Goal: Task Accomplishment & Management: Manage account settings

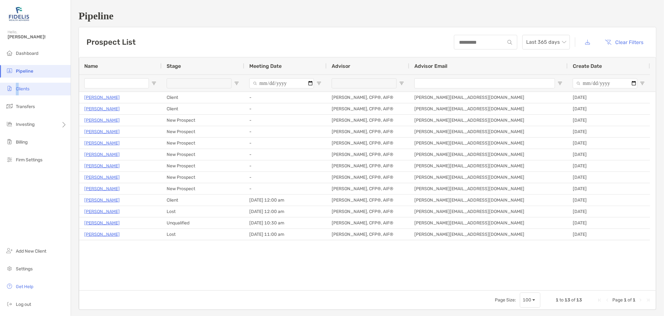
click at [17, 87] on span "Clients" at bounding box center [23, 88] width 14 height 5
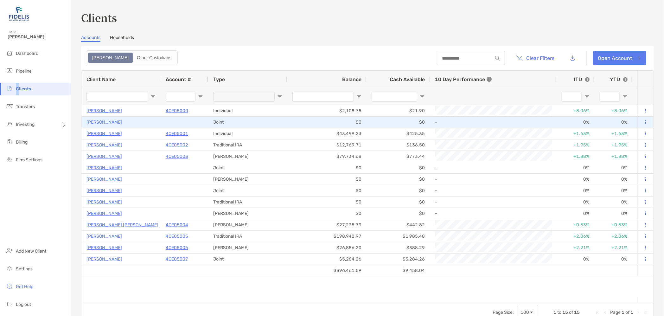
click at [105, 123] on p "[PERSON_NAME]" at bounding box center [104, 122] width 35 height 8
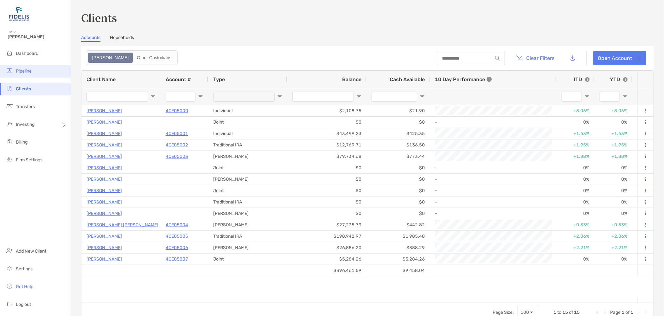
click at [28, 69] on span "Pipeline" at bounding box center [24, 70] width 16 height 5
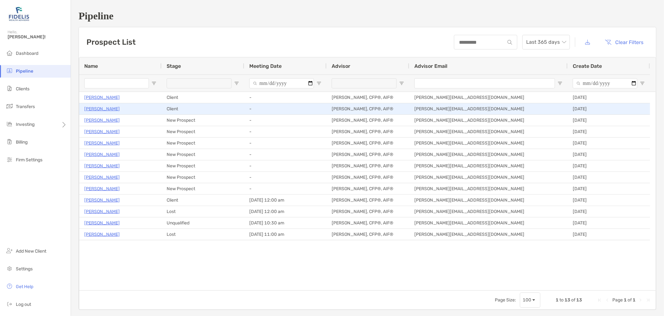
click at [106, 110] on p "[PERSON_NAME]" at bounding box center [101, 109] width 35 height 8
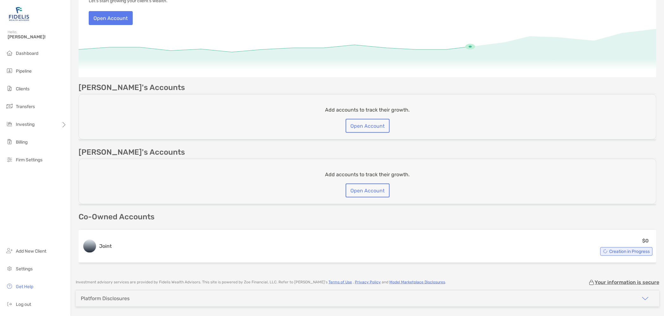
scroll to position [113, 0]
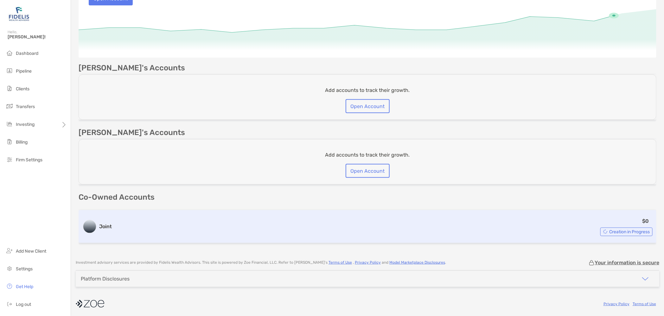
click at [626, 233] on div "Creation in Progress" at bounding box center [627, 232] width 52 height 9
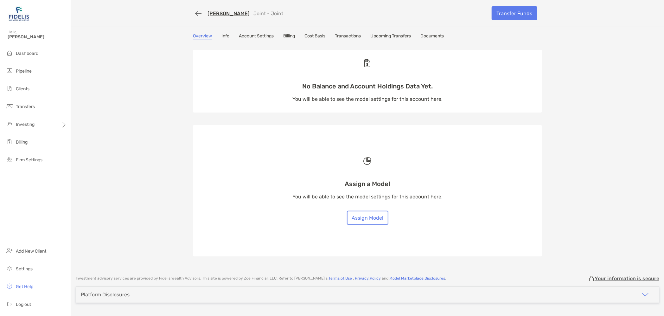
click at [223, 35] on link "Info" at bounding box center [226, 36] width 8 height 7
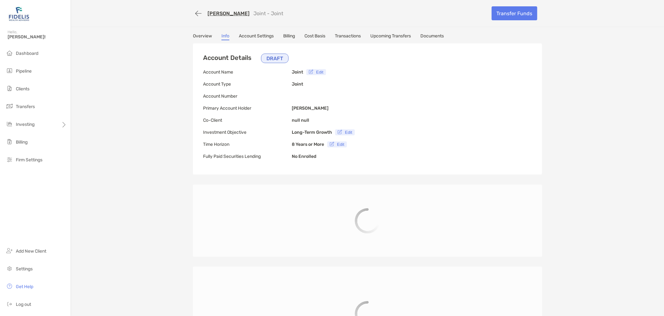
type input "**********"
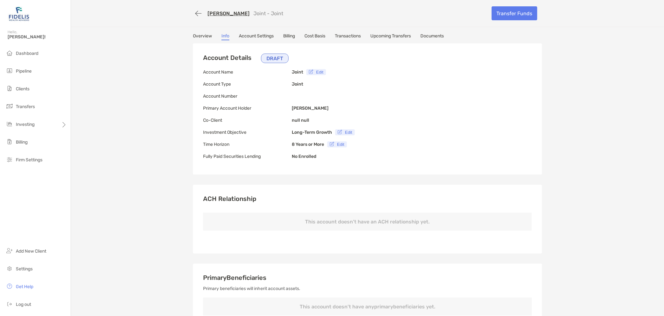
click at [262, 35] on link "Account Settings" at bounding box center [256, 36] width 35 height 7
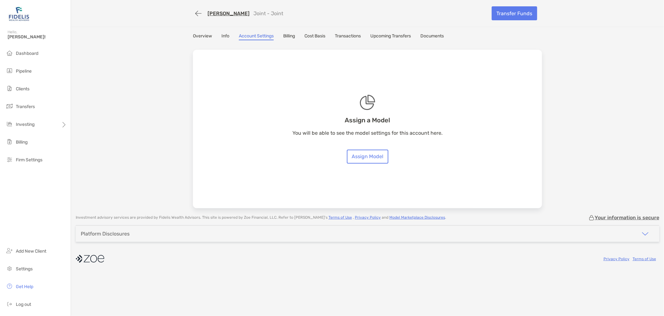
click at [294, 37] on link "Billing" at bounding box center [289, 36] width 12 height 7
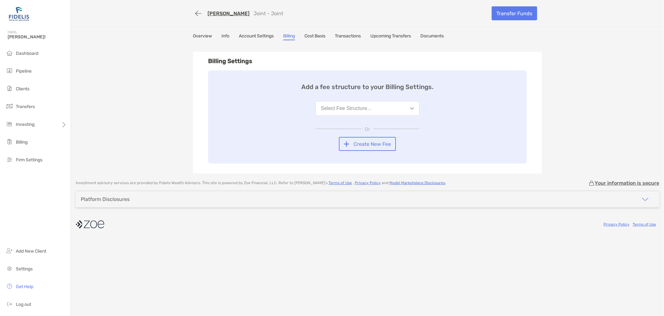
click at [394, 111] on button "Select Fee Structure..." at bounding box center [368, 108] width 104 height 15
click at [369, 119] on button "Fidelis Standard Fee Schedule" at bounding box center [367, 124] width 103 height 16
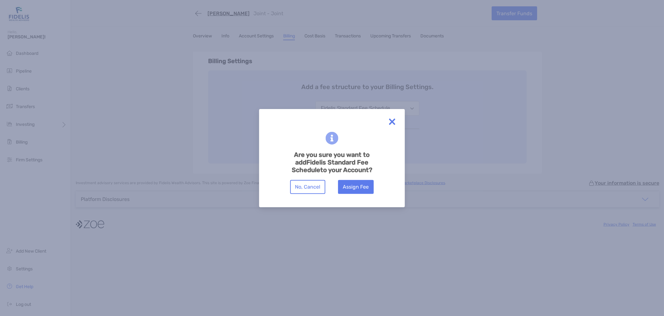
click at [392, 122] on img at bounding box center [392, 121] width 13 height 13
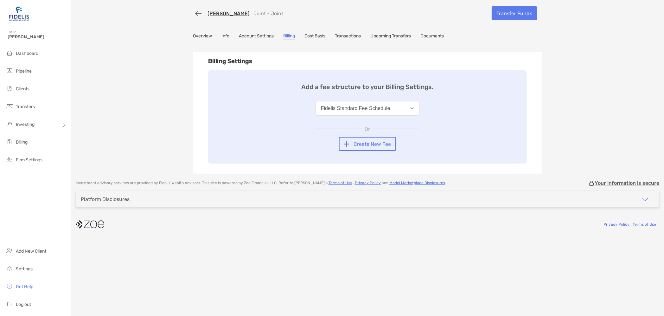
click at [193, 35] on link "Overview" at bounding box center [202, 36] width 19 height 7
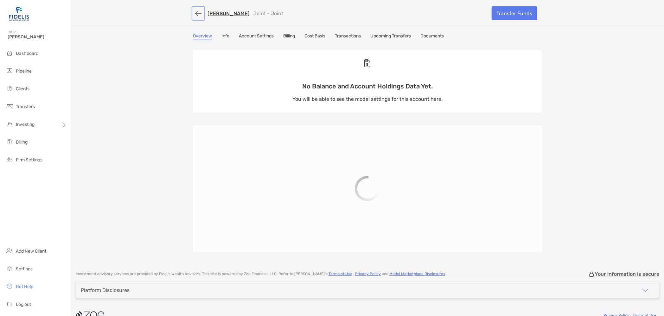
click at [195, 12] on button "button" at bounding box center [198, 14] width 11 height 12
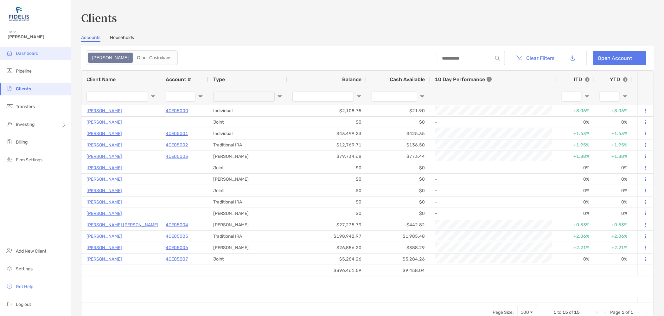
click at [28, 51] on span "Dashboard" at bounding box center [27, 53] width 23 height 5
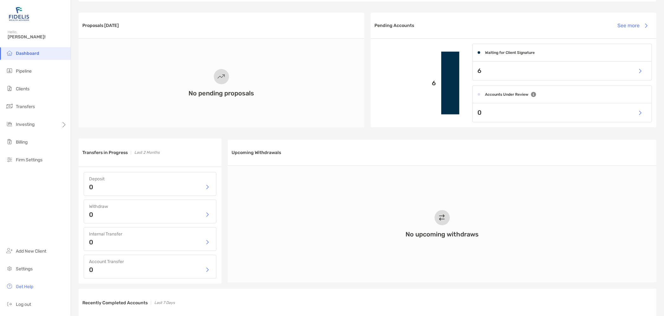
scroll to position [197, 0]
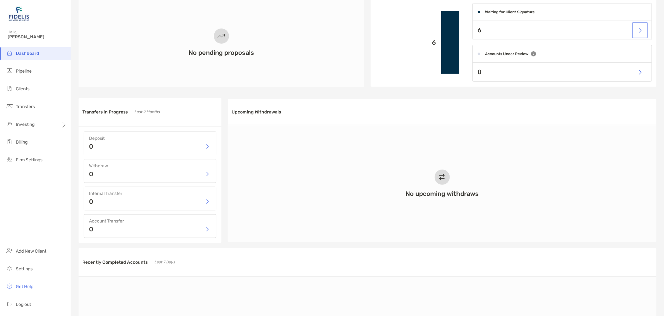
click at [640, 29] on button "button" at bounding box center [640, 30] width 13 height 14
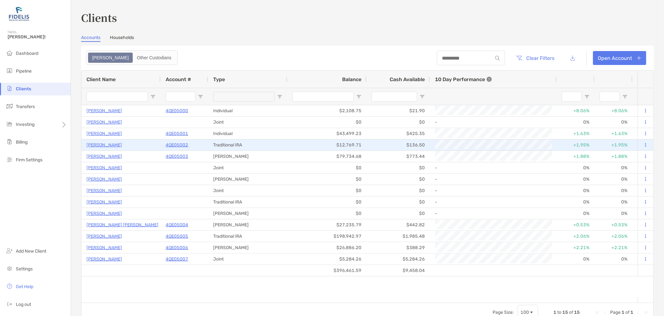
type input "*********"
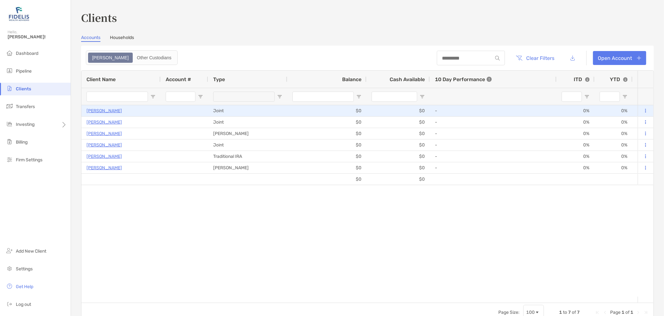
click at [643, 110] on button at bounding box center [646, 111] width 6 height 6
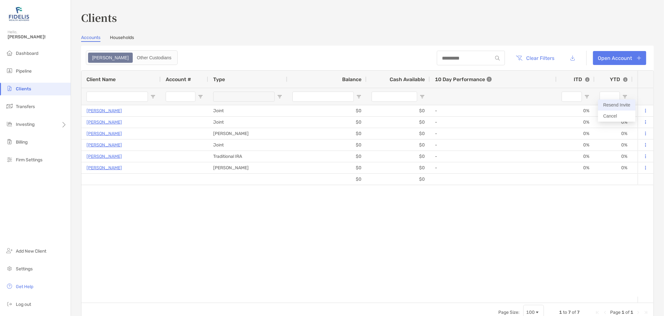
click at [619, 103] on button "Resend Invite" at bounding box center [616, 105] width 37 height 11
